Goal: Task Accomplishment & Management: Complete application form

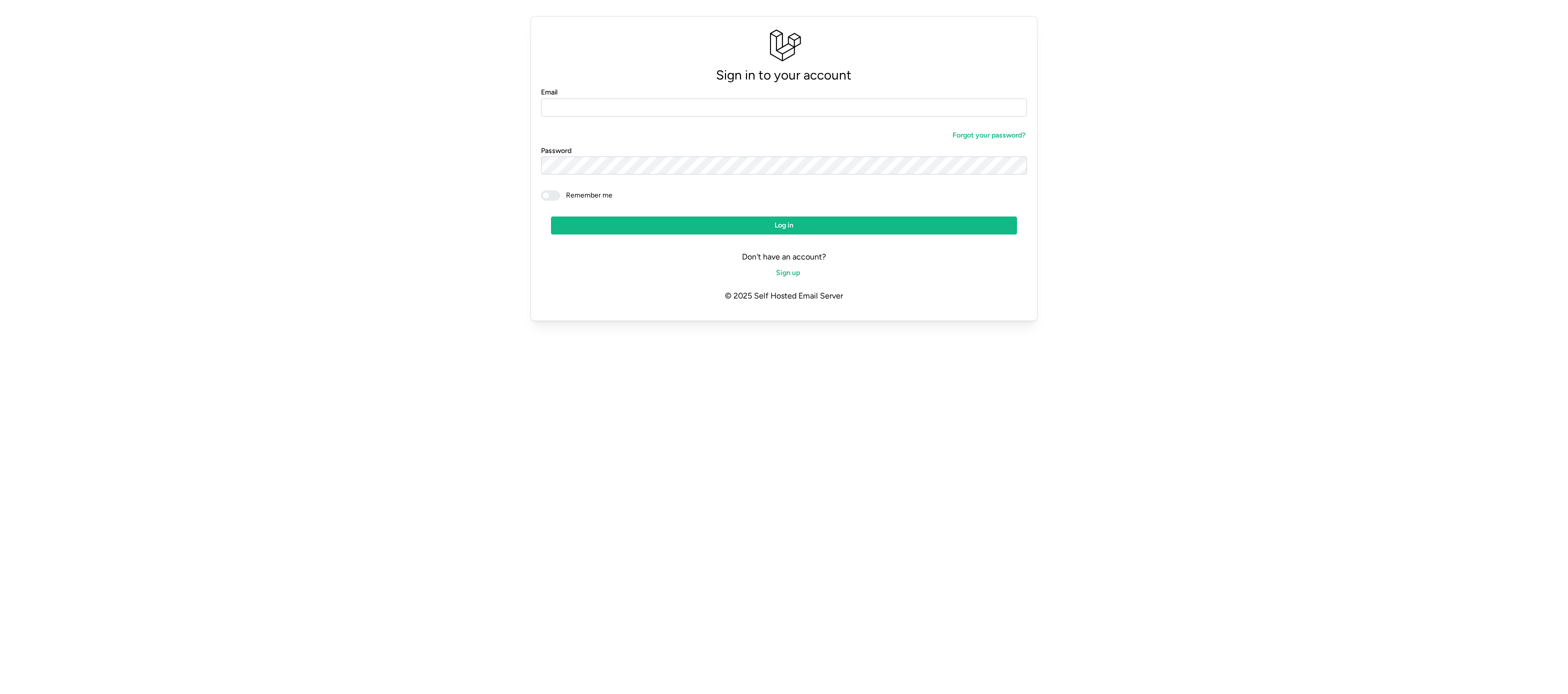
click at [782, 90] on div "Email" at bounding box center [784, 100] width 486 height 30
click at [772, 106] on input "Email" at bounding box center [784, 108] width 486 height 18
click at [478, 204] on div "Sign in to your account Email Forgot your password? Password Remember me Log in…" at bounding box center [784, 168] width 1544 height 313
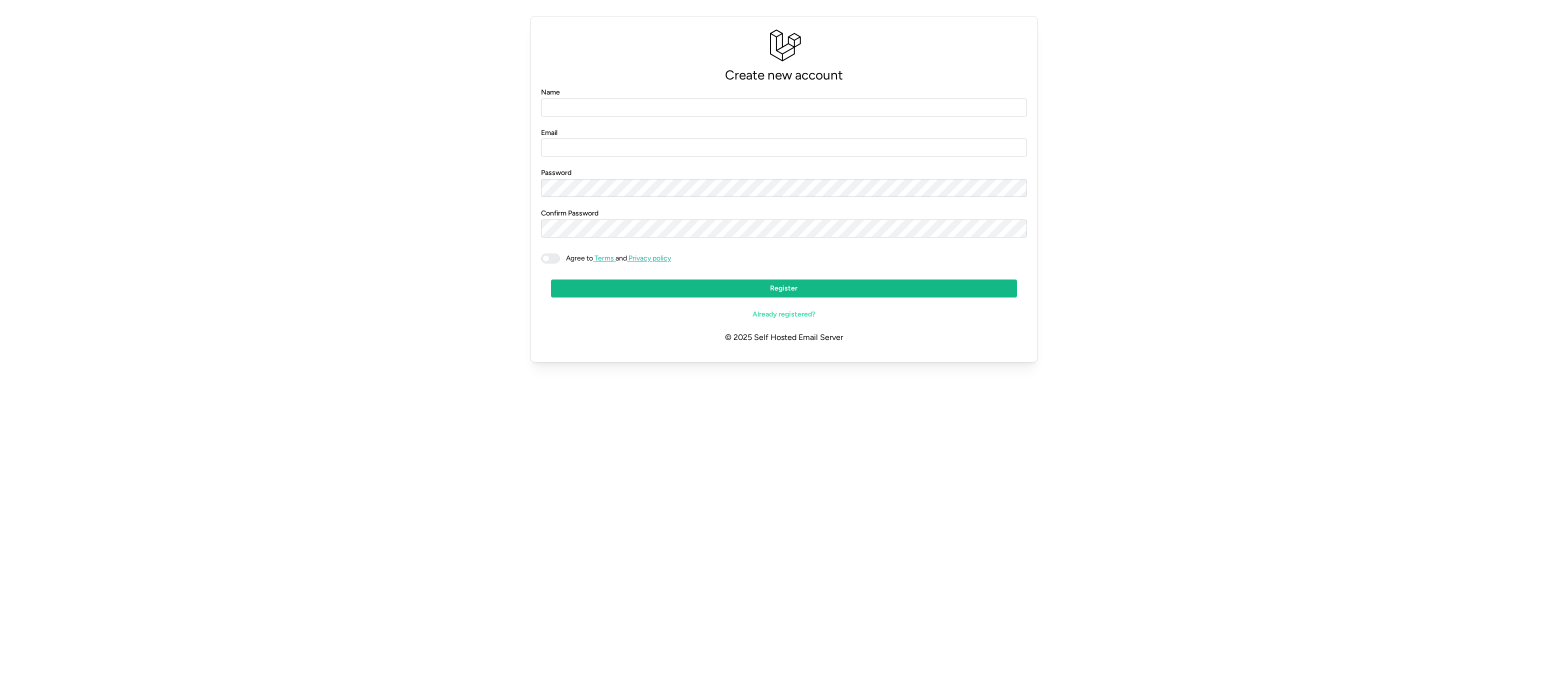
click at [809, 99] on input "Name" at bounding box center [784, 108] width 486 height 18
click at [788, 59] on icon at bounding box center [783, 45] width 36 height 36
click at [674, 109] on input "Name" at bounding box center [784, 108] width 486 height 18
